Goal: Navigation & Orientation: Find specific page/section

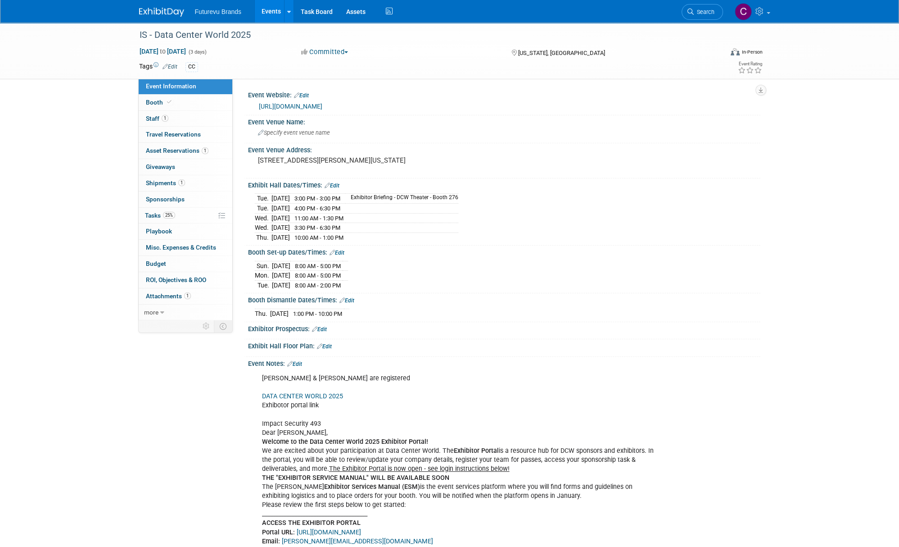
click at [273, 16] on link "Events" at bounding box center [271, 11] width 33 height 23
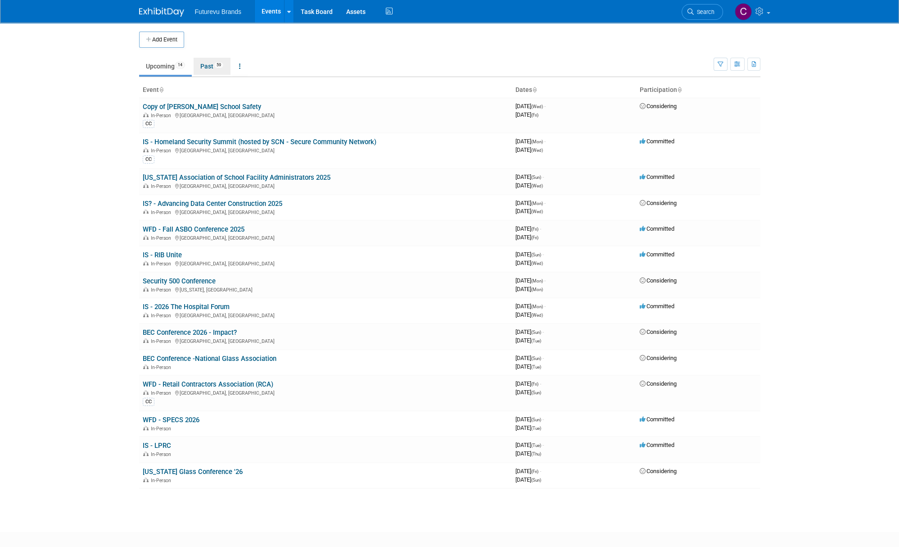
click at [211, 66] on link "Past 59" at bounding box center [212, 66] width 37 height 17
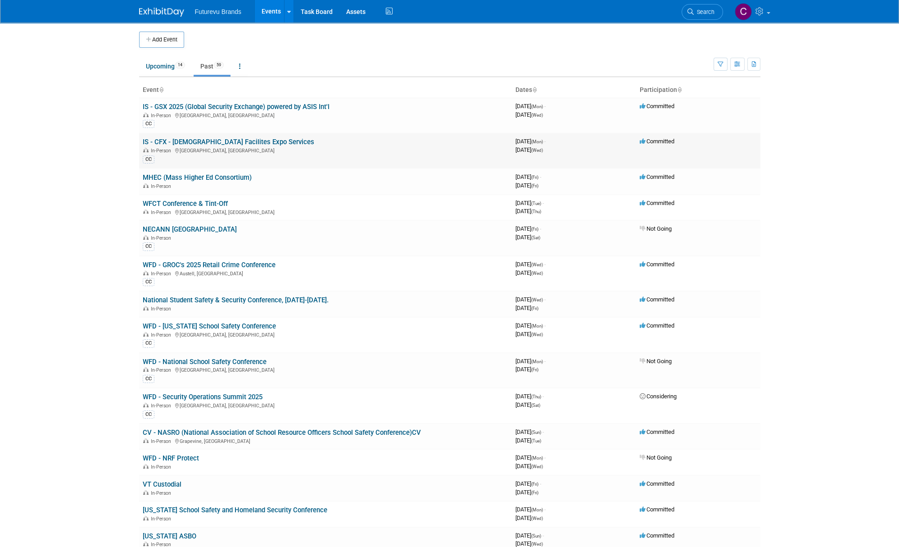
click at [217, 144] on link "IS - CFX - [DEMOGRAPHIC_DATA] Facilites Expo Services" at bounding box center [229, 142] width 172 height 8
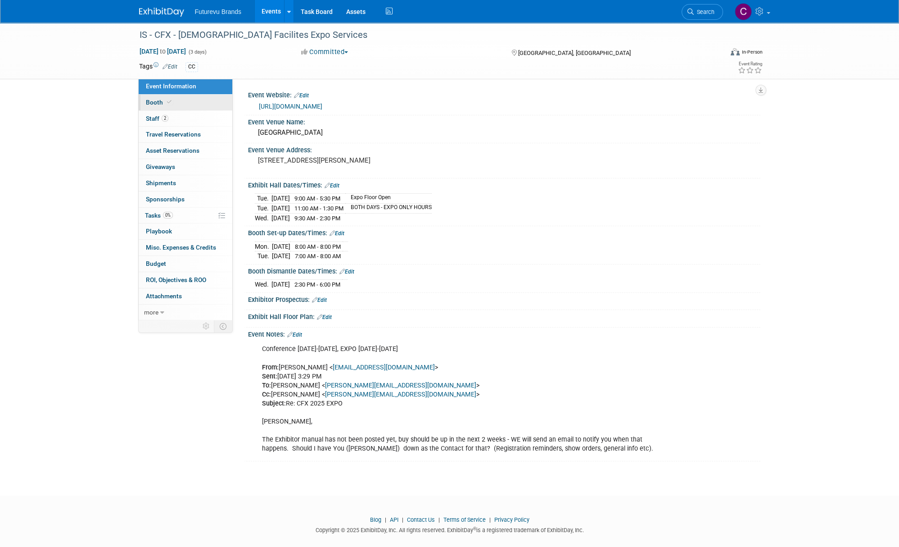
click at [146, 100] on span "Booth" at bounding box center [159, 102] width 27 height 7
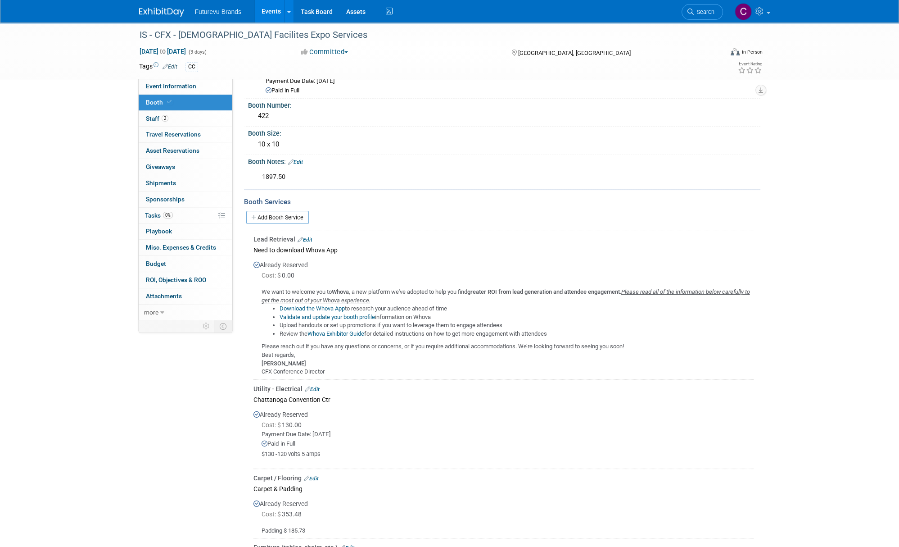
scroll to position [45, 0]
click at [185, 94] on link "Event Information" at bounding box center [186, 86] width 94 height 16
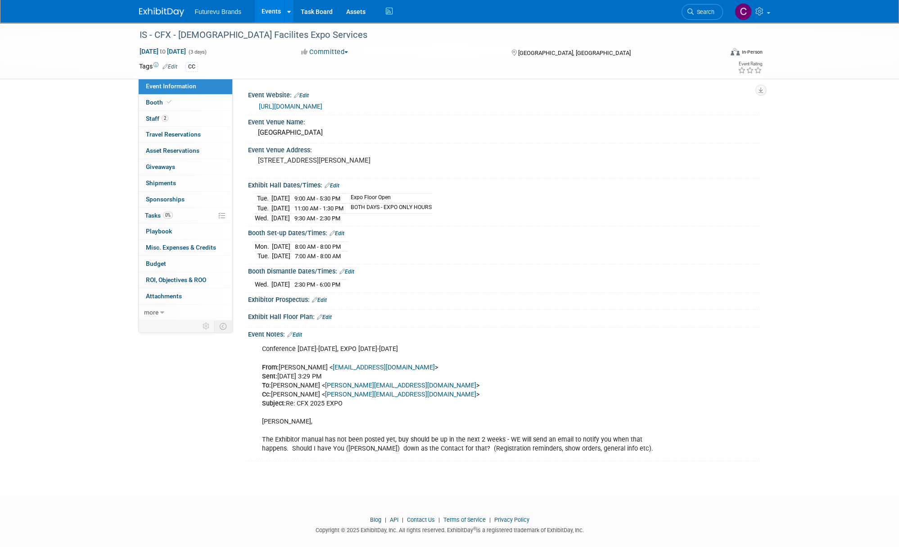
click at [322, 108] on link "https://churchfacilitiesexpo.com/church-safety-conference/" at bounding box center [290, 106] width 63 height 7
click at [154, 100] on span "Booth" at bounding box center [159, 102] width 27 height 7
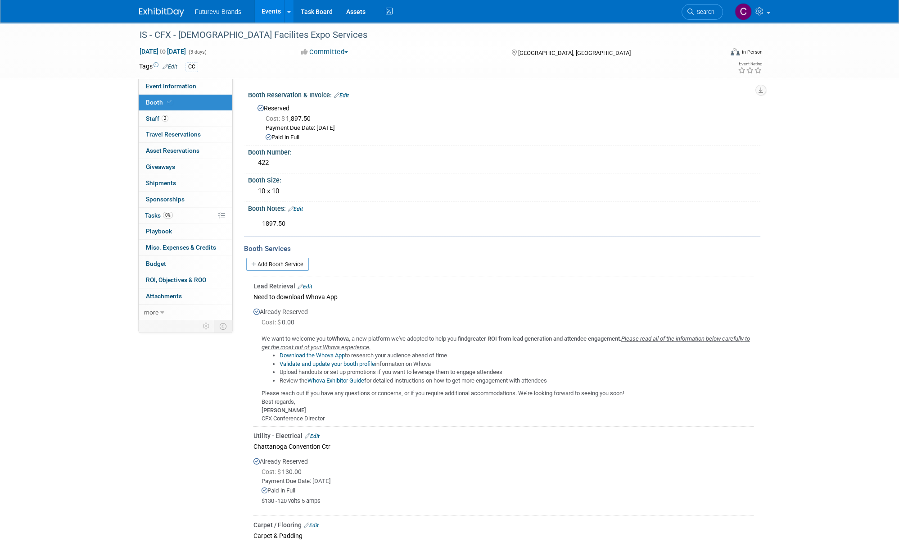
click at [271, 8] on link "Events" at bounding box center [271, 11] width 33 height 23
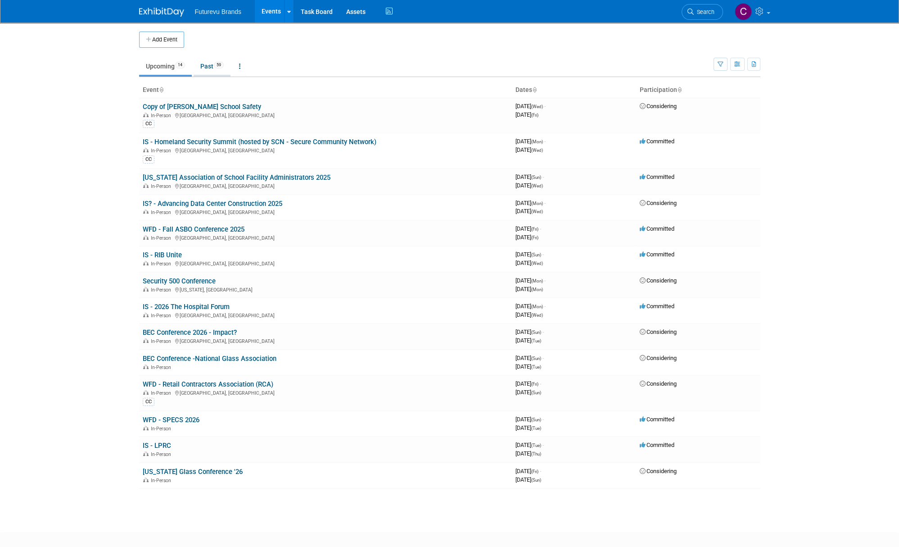
click at [212, 63] on link "Past 59" at bounding box center [212, 66] width 37 height 17
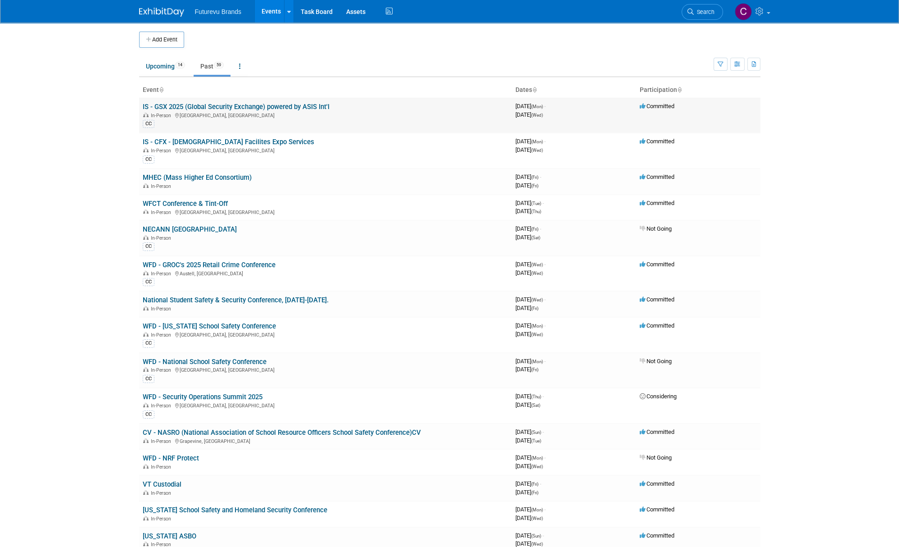
click at [211, 107] on link "IS - GSX 2025 (Global Security Exchange) powered by ASIS Int'l" at bounding box center [236, 107] width 187 height 8
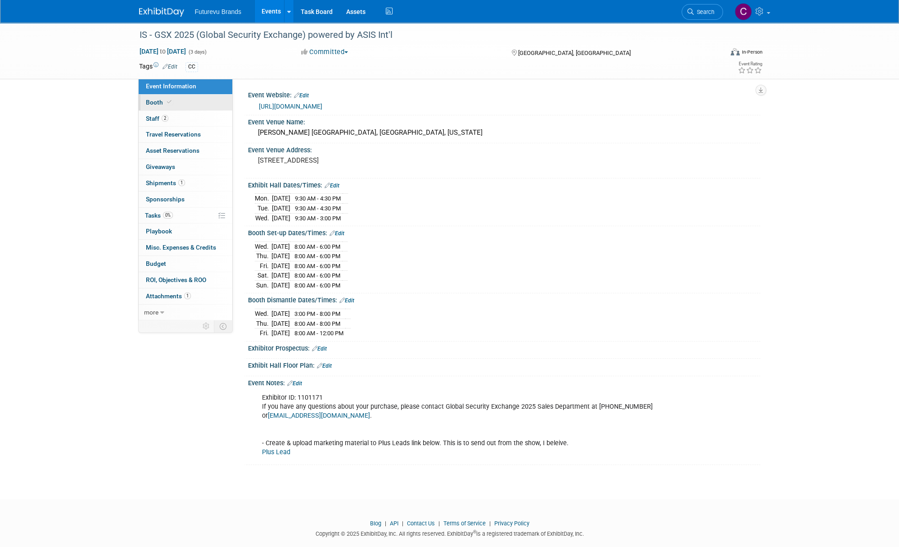
click at [157, 102] on span "Booth" at bounding box center [159, 102] width 27 height 7
